Goal: Navigation & Orientation: Find specific page/section

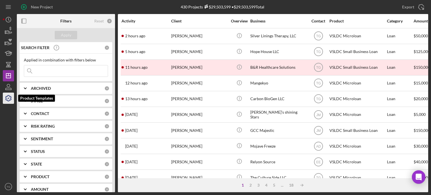
click at [9, 99] on icon "button" at bounding box center [8, 98] width 14 height 14
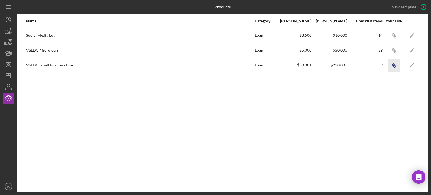
click at [393, 66] on icon "button" at bounding box center [394, 66] width 3 height 3
